Goal: Information Seeking & Learning: Learn about a topic

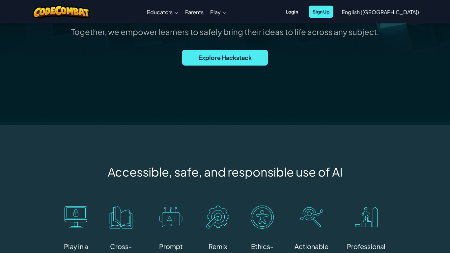
scroll to position [242, 0]
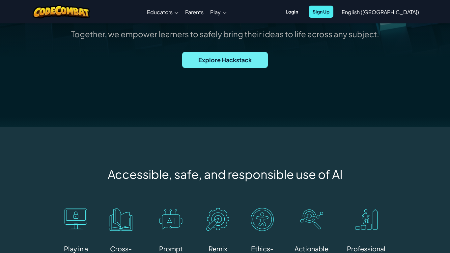
click at [260, 66] on span "Explore Hackstack" at bounding box center [225, 60] width 86 height 16
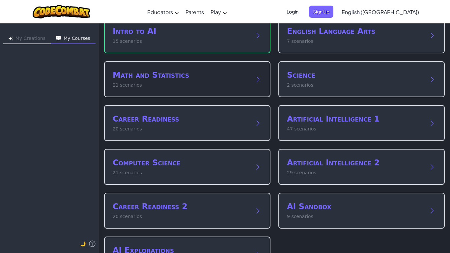
scroll to position [41, 0]
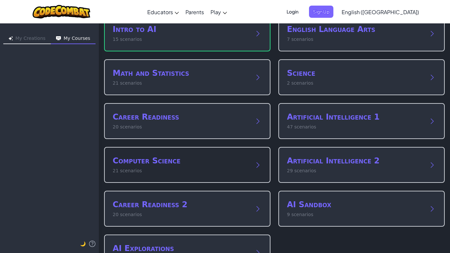
click at [246, 158] on h2 "Computer Science" at bounding box center [181, 161] width 136 height 11
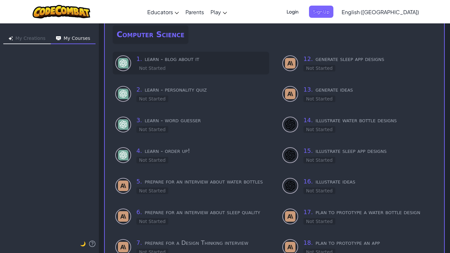
click at [198, 64] on div "1 . learn - blog about it Not Started" at bounding box center [201, 62] width 130 height 17
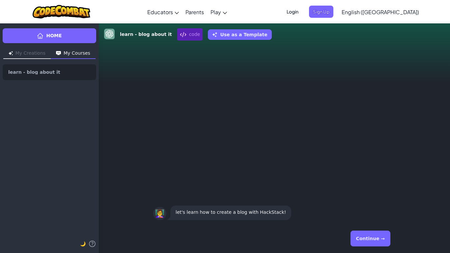
click at [380, 238] on button "Continue →" at bounding box center [371, 239] width 40 height 16
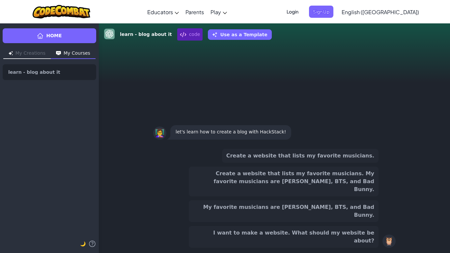
click at [303, 12] on span "Login" at bounding box center [293, 12] width 20 height 12
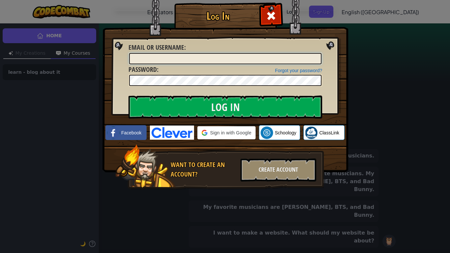
type input "lanetoo@bentonvillek12.org"
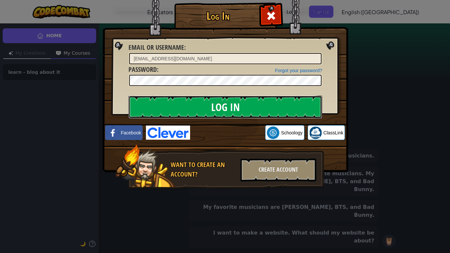
click at [240, 100] on input "Log In" at bounding box center [226, 107] width 194 height 23
